Goal: Transaction & Acquisition: Purchase product/service

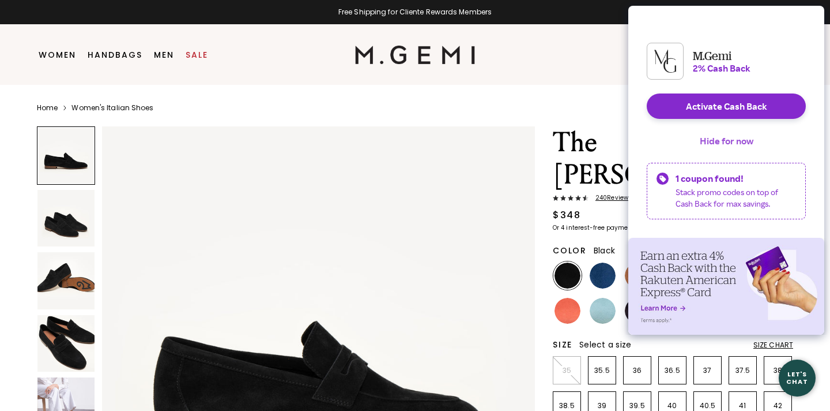
click at [738, 148] on button "Hide for now" at bounding box center [727, 140] width 72 height 25
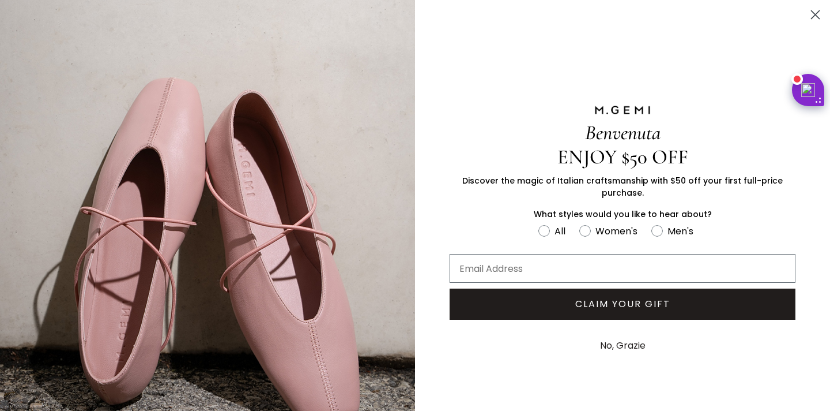
click at [815, 16] on circle "Close dialog" at bounding box center [815, 14] width 19 height 19
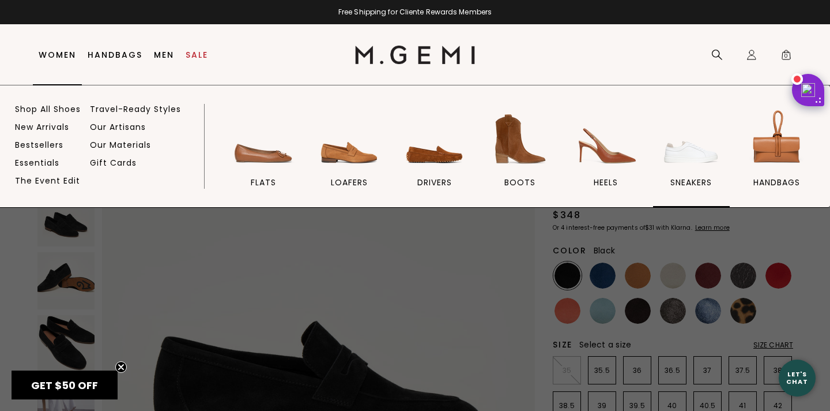
click at [667, 146] on img at bounding box center [691, 139] width 65 height 65
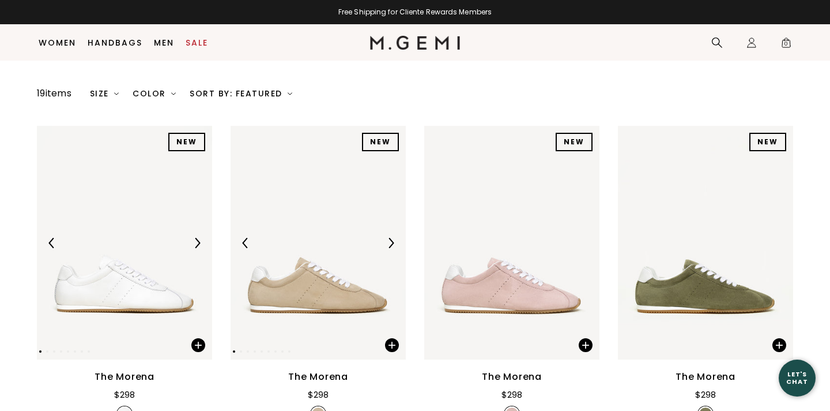
click at [336, 247] on div at bounding box center [318, 243] width 175 height 18
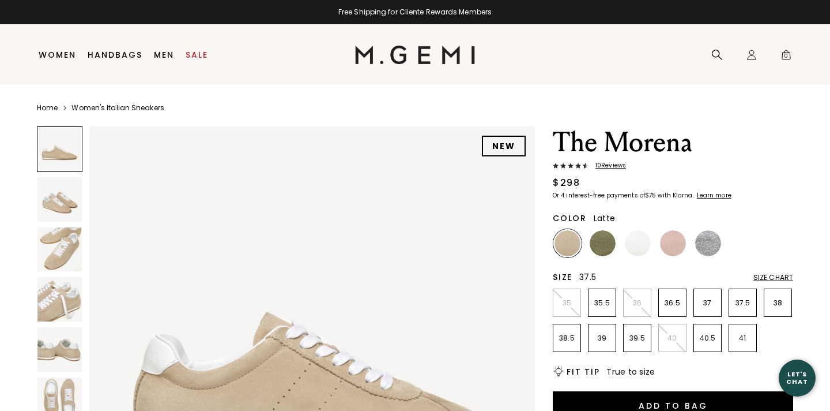
click at [751, 306] on p "37.5" at bounding box center [743, 302] width 27 height 9
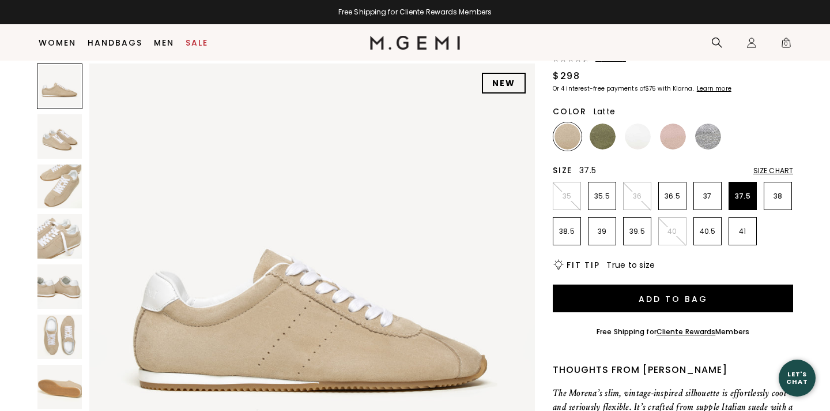
scroll to position [84, 0]
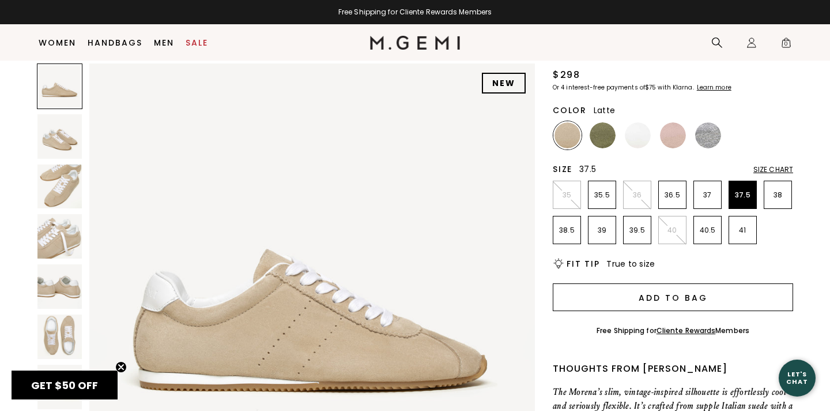
click at [680, 295] on button "Add to Bag" at bounding box center [673, 297] width 240 height 28
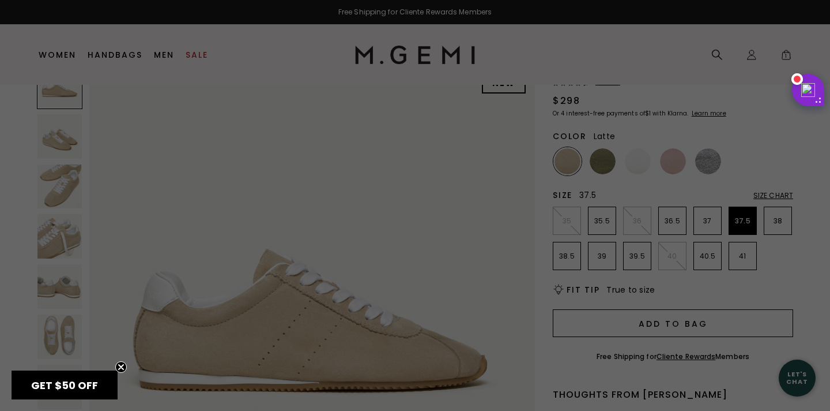
scroll to position [0, 0]
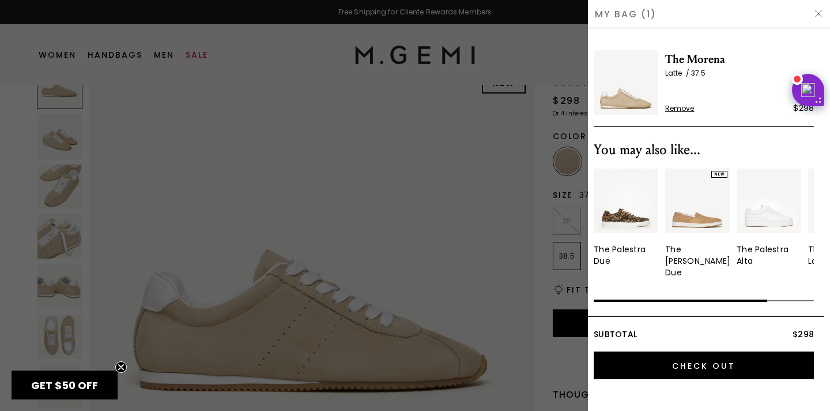
click at [546, 59] on div at bounding box center [415, 205] width 830 height 411
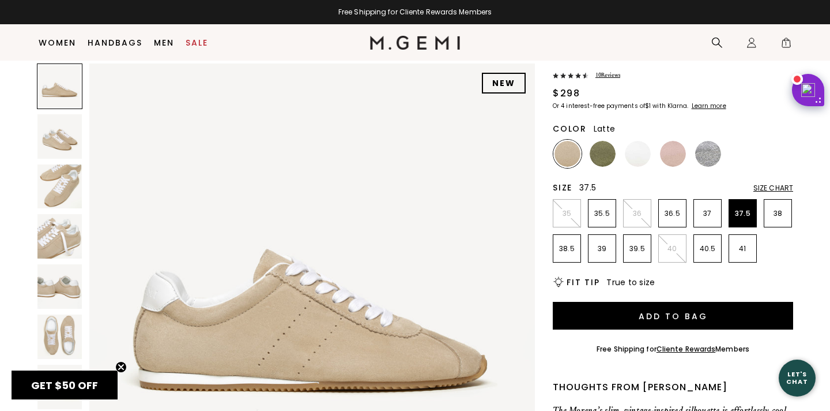
scroll to position [59, 0]
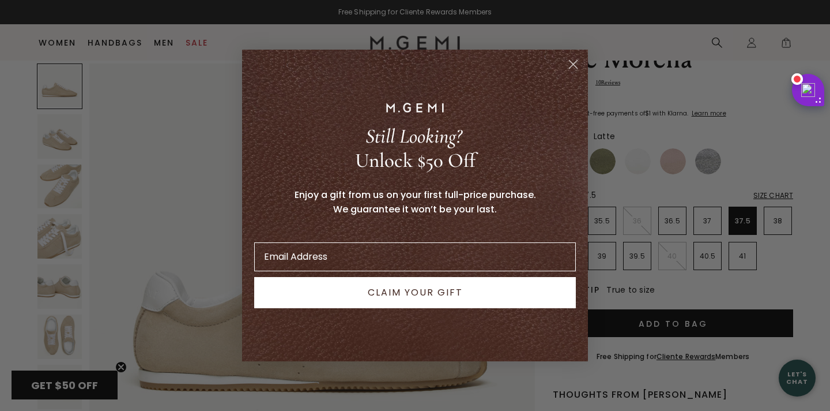
click at [569, 61] on circle "Close dialog" at bounding box center [573, 64] width 19 height 19
